Goal: Navigation & Orientation: Find specific page/section

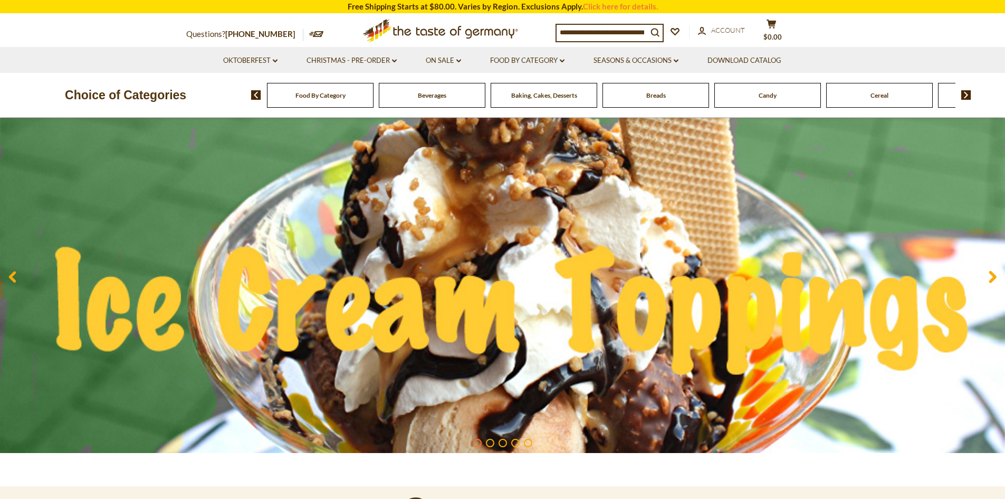
scroll to position [106, 0]
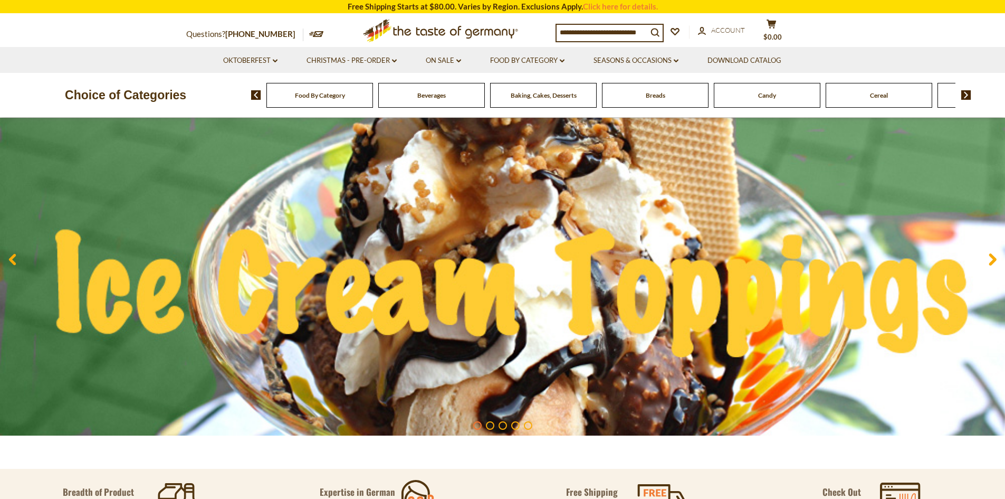
click at [363, 100] on div "Food By Category" at bounding box center [320, 95] width 107 height 25
click at [322, 96] on span "Food By Category" at bounding box center [320, 95] width 50 height 8
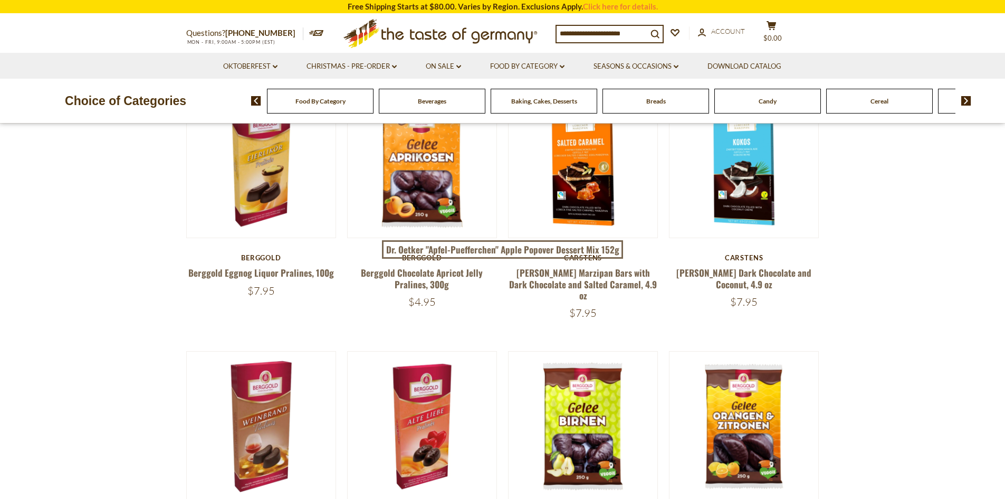
scroll to position [158, 0]
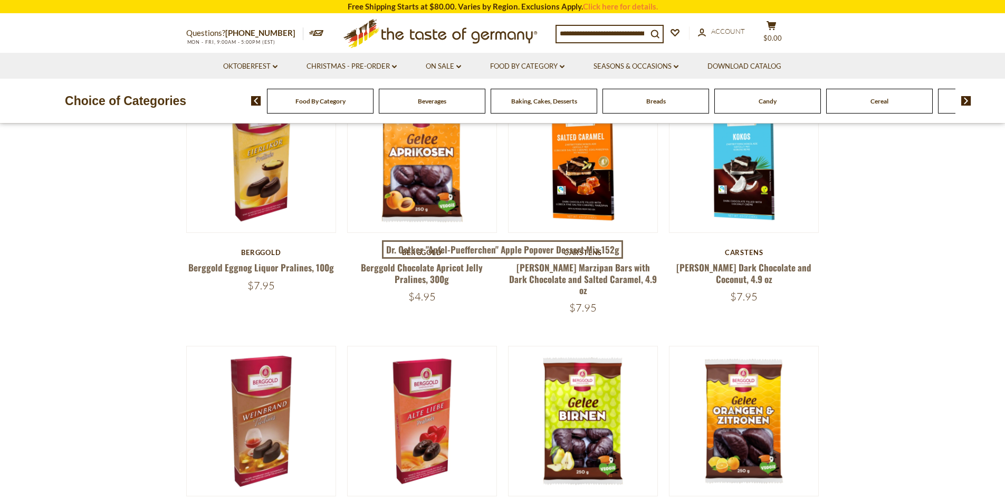
click at [307, 104] on span "Food By Category" at bounding box center [321, 101] width 50 height 8
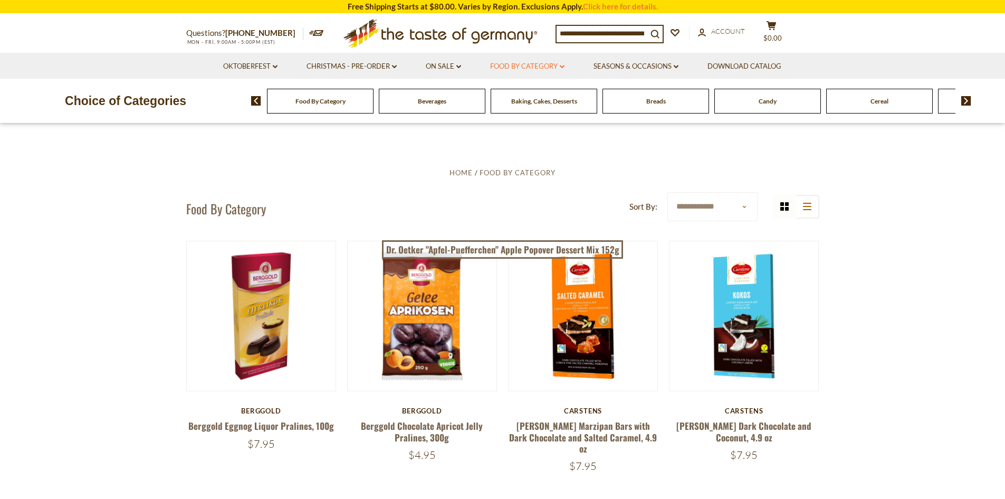
click at [565, 65] on icon "dropdown_arrow" at bounding box center [562, 67] width 5 height 4
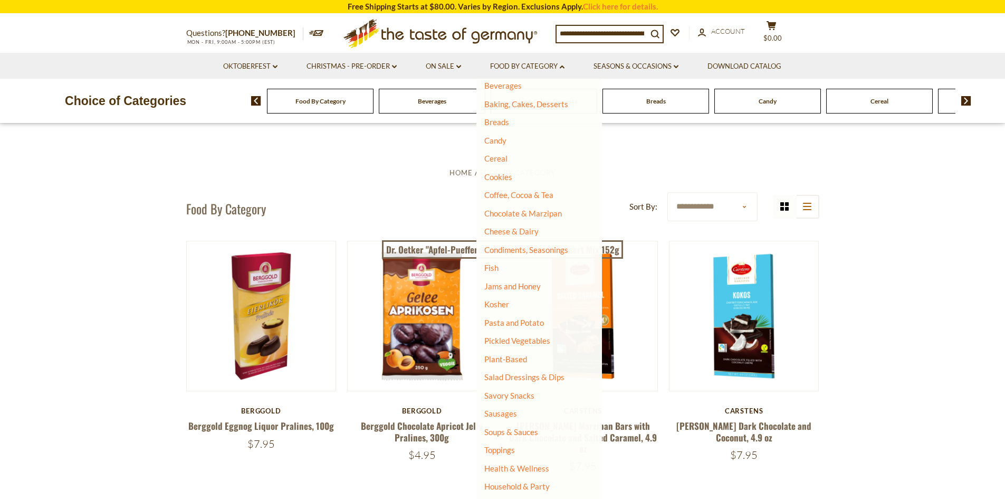
scroll to position [70, 0]
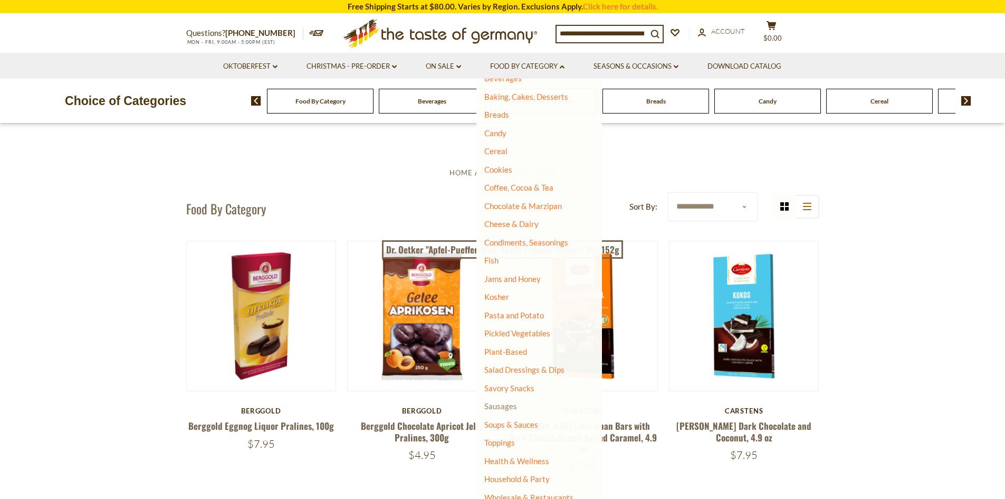
click at [505, 406] on link "Sausages" at bounding box center [500, 405] width 33 height 9
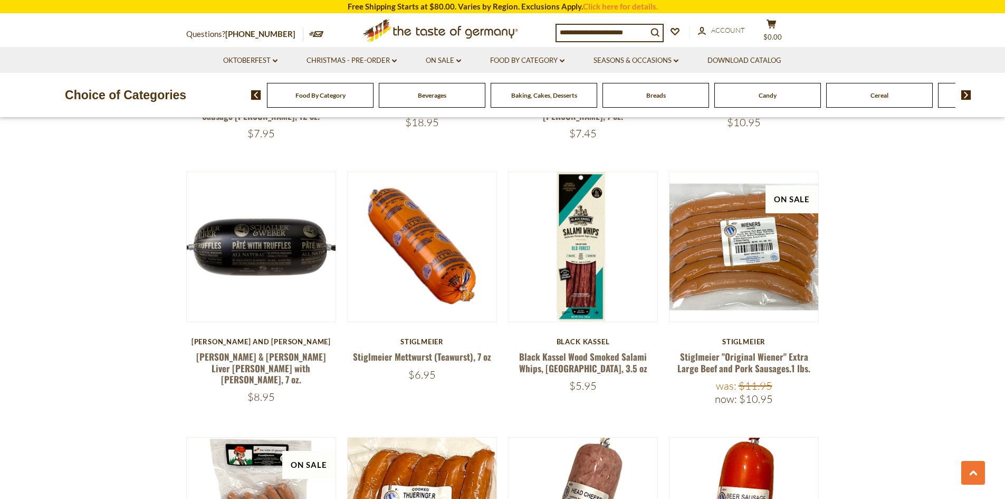
scroll to position [1636, 0]
